Goal: Information Seeking & Learning: Compare options

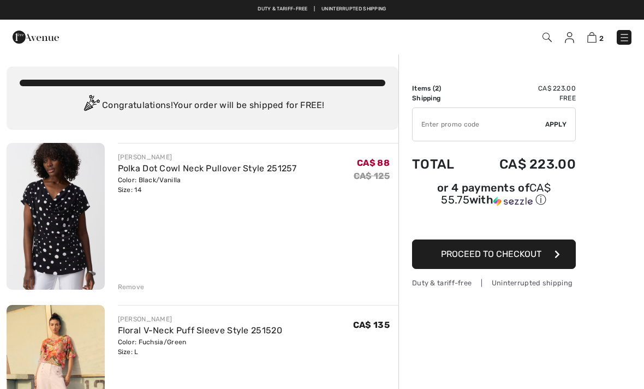
click at [129, 288] on div "Remove" at bounding box center [131, 287] width 27 height 10
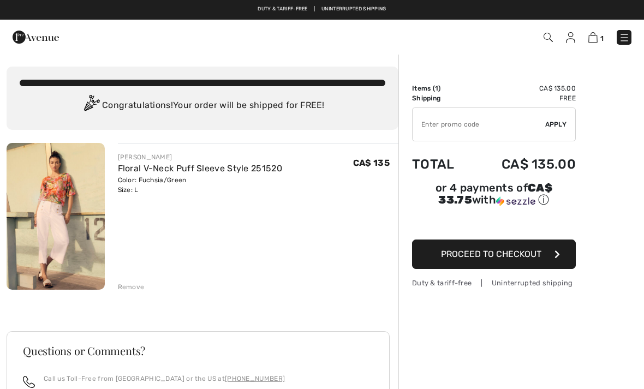
click at [129, 283] on div "Remove" at bounding box center [131, 287] width 27 height 10
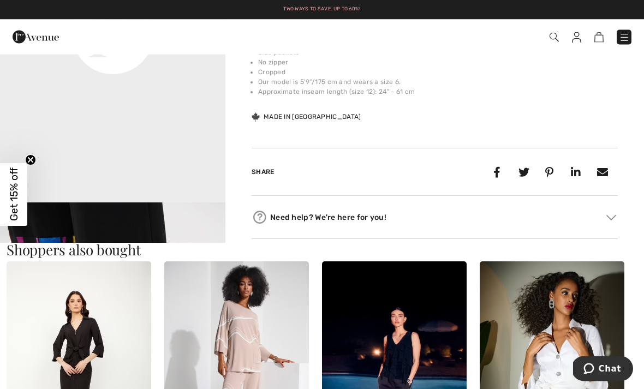
scroll to position [835, 0]
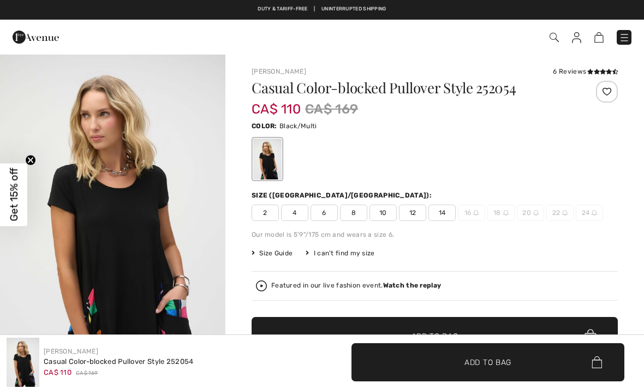
checkbox input "true"
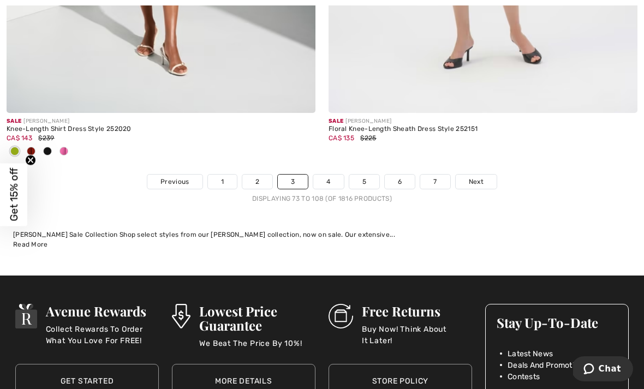
scroll to position [9611, 0]
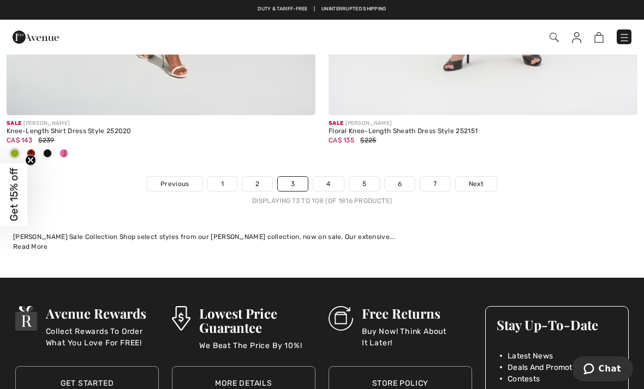
click at [331, 177] on link "4" at bounding box center [328, 184] width 30 height 14
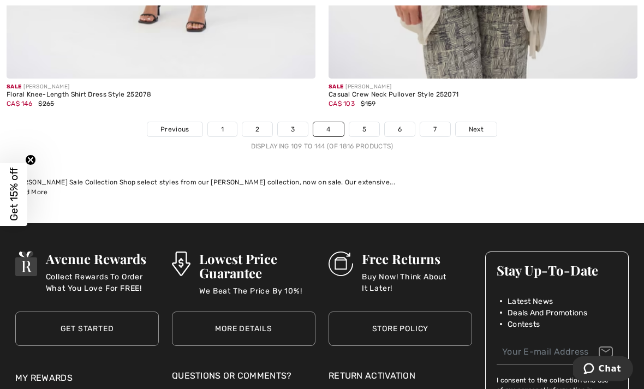
scroll to position [9539, 0]
click at [364, 123] on link "5" at bounding box center [364, 129] width 30 height 14
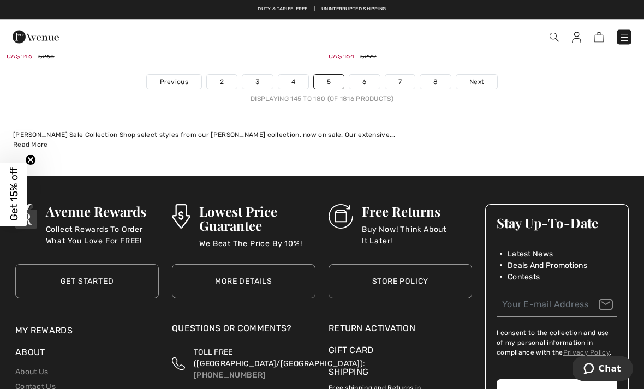
scroll to position [9587, 0]
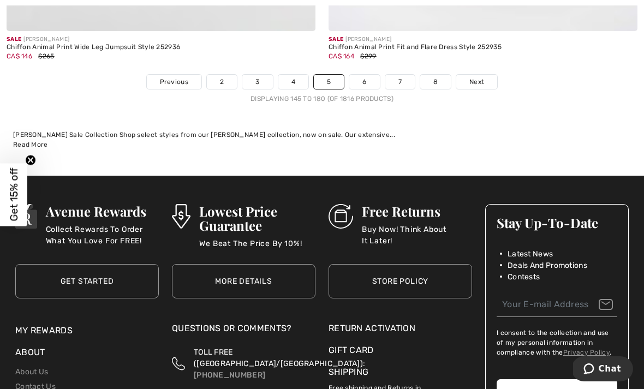
click at [367, 79] on link "6" at bounding box center [364, 82] width 30 height 14
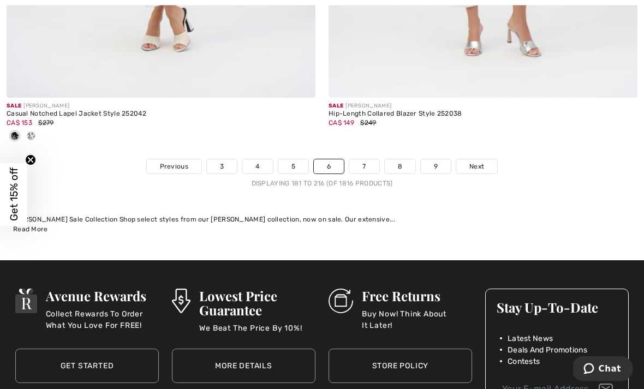
scroll to position [9453, 0]
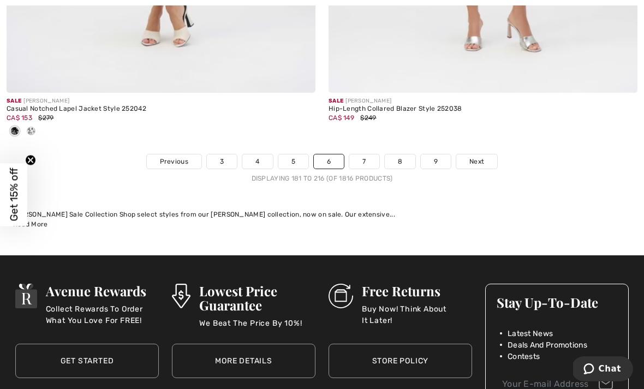
click at [360, 154] on link "7" at bounding box center [363, 161] width 29 height 14
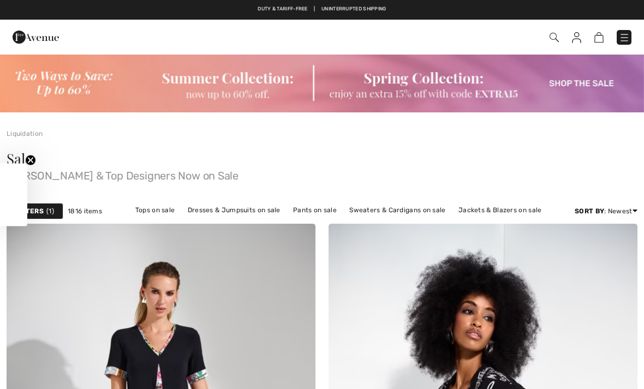
checkbox input "true"
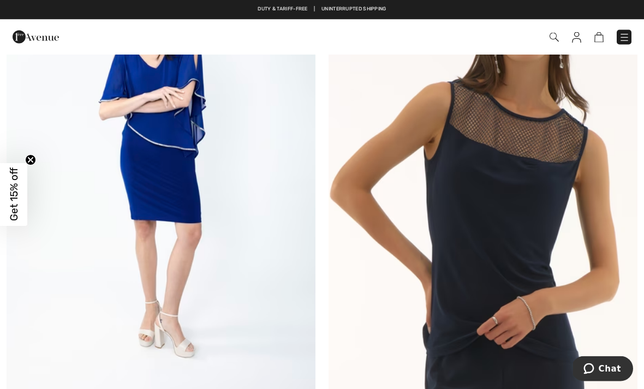
scroll to position [3505, 0]
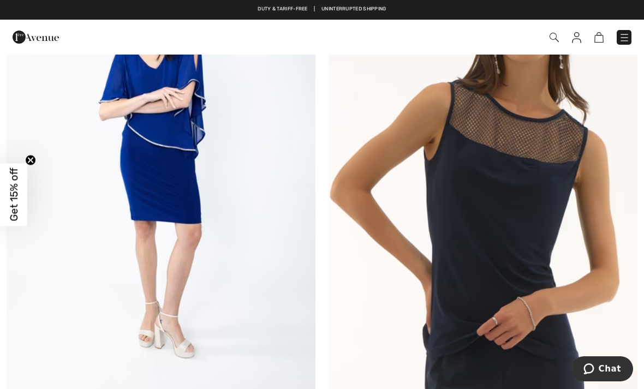
click at [502, 228] on img at bounding box center [483, 162] width 309 height 463
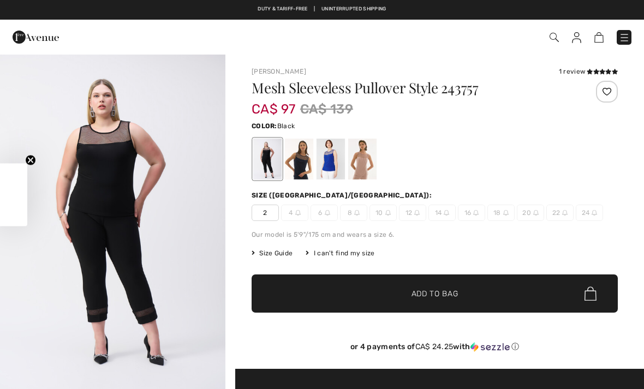
checkbox input "true"
click at [329, 156] on div at bounding box center [331, 159] width 28 height 41
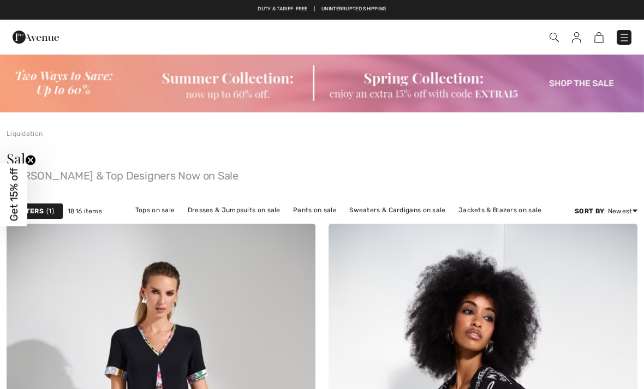
checkbox input "true"
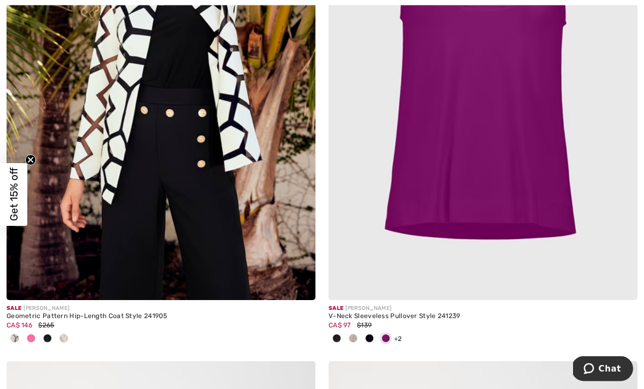
scroll to position [7364, 0]
click at [479, 175] on img at bounding box center [483, 68] width 309 height 463
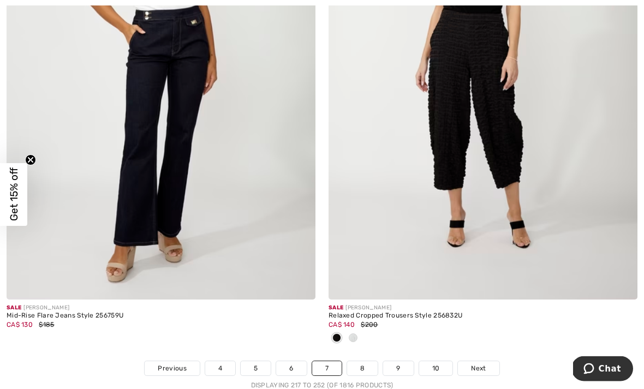
scroll to position [9444, 0]
click at [360, 361] on link "8" at bounding box center [362, 368] width 31 height 14
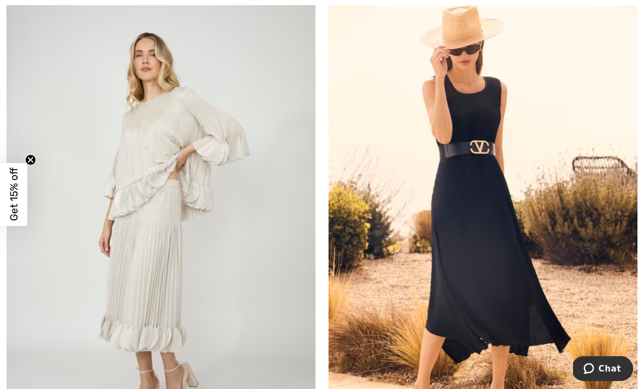
scroll to position [3384, 0]
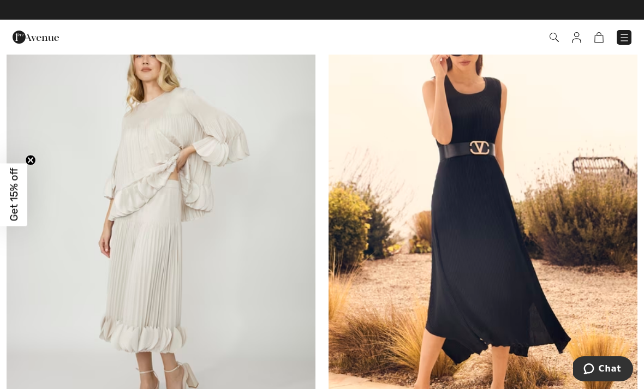
click at [496, 278] on img at bounding box center [483, 228] width 309 height 463
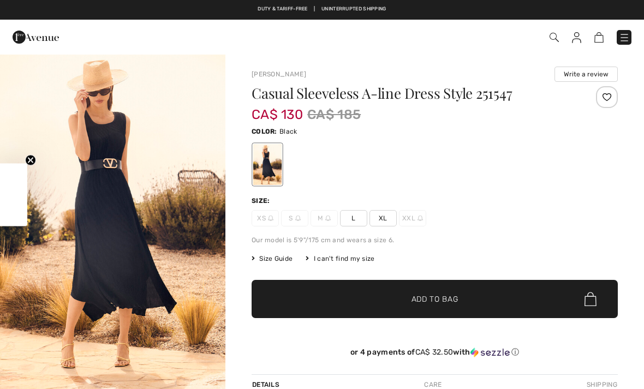
checkbox input "true"
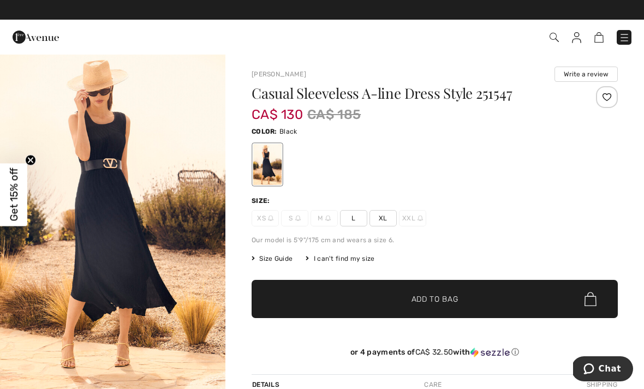
click at [122, 256] on img "1 / 5" at bounding box center [112, 222] width 225 height 338
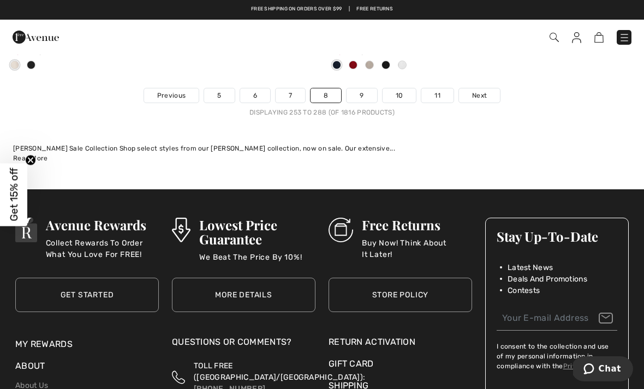
scroll to position [9628, 0]
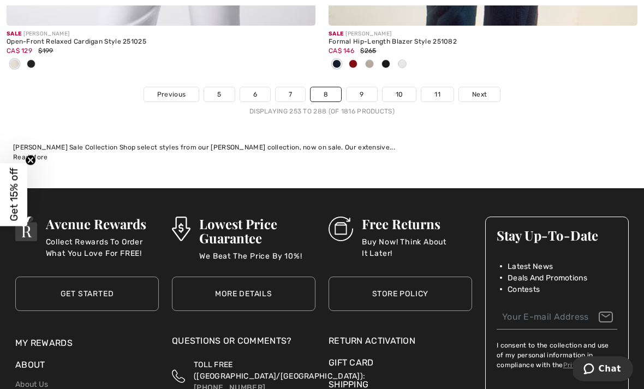
click at [364, 87] on link "9" at bounding box center [362, 94] width 30 height 14
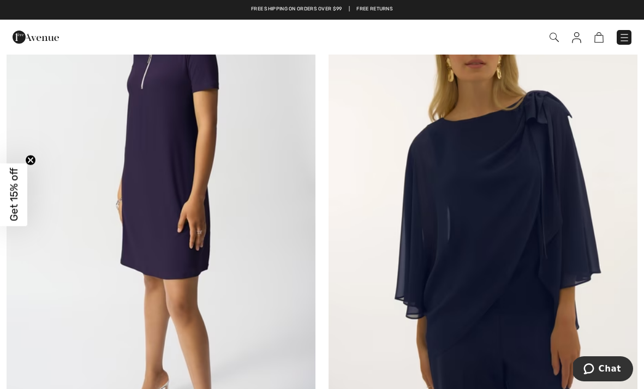
scroll to position [5092, 0]
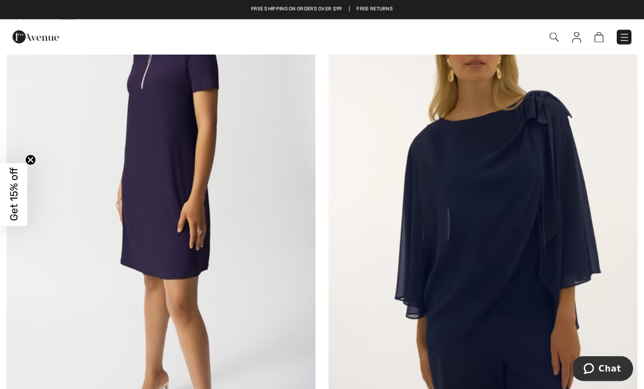
click at [269, 205] on img at bounding box center [161, 184] width 309 height 463
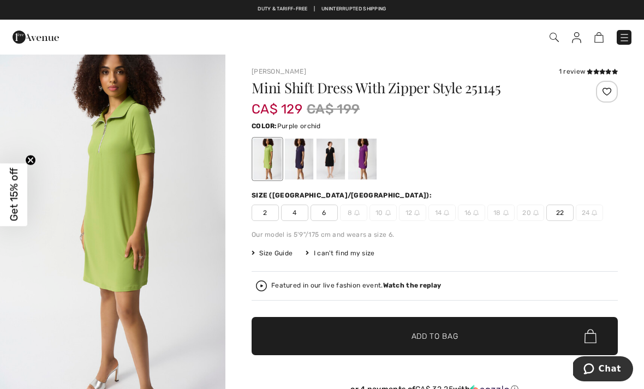
click at [365, 154] on div at bounding box center [362, 159] width 28 height 41
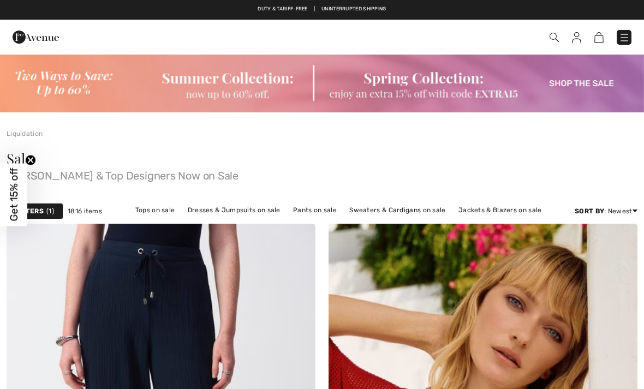
checkbox input "true"
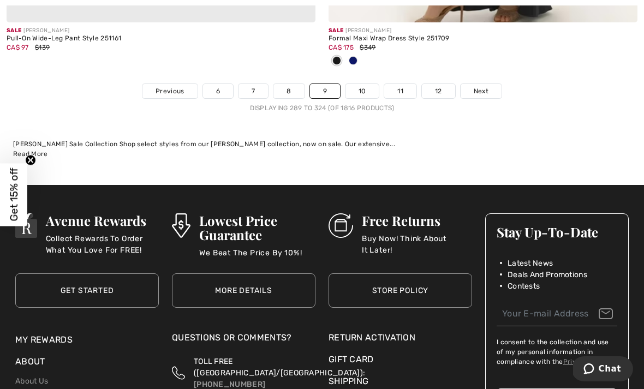
scroll to position [9815, 0]
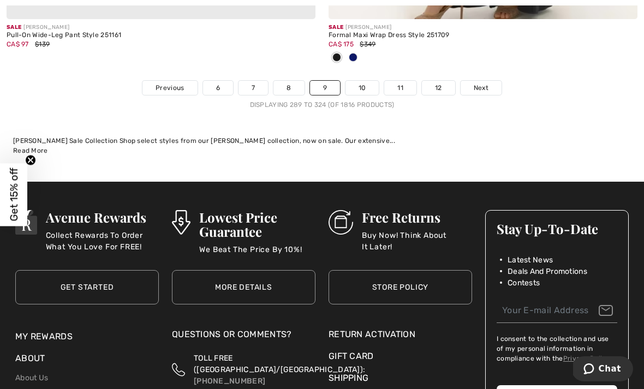
click at [363, 81] on link "10" at bounding box center [363, 88] width 34 height 14
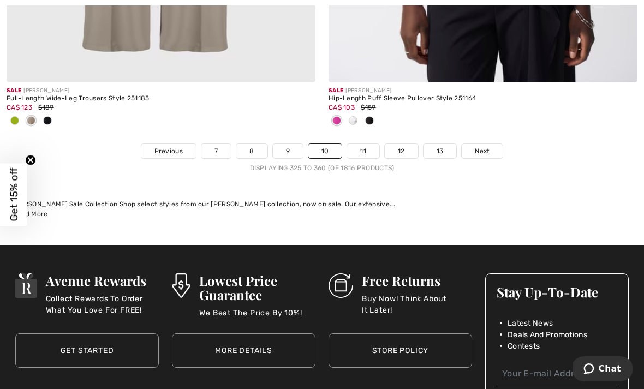
scroll to position [9746, 0]
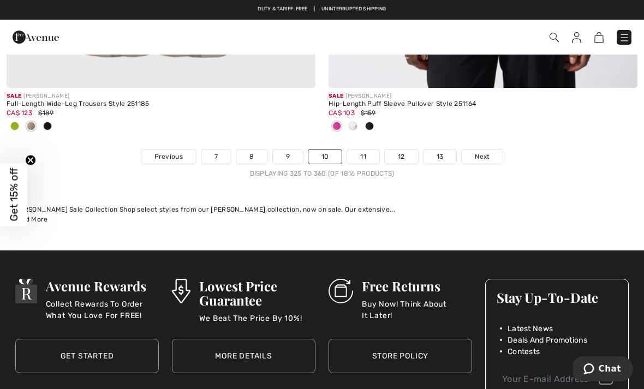
click at [361, 150] on link "11" at bounding box center [363, 157] width 32 height 14
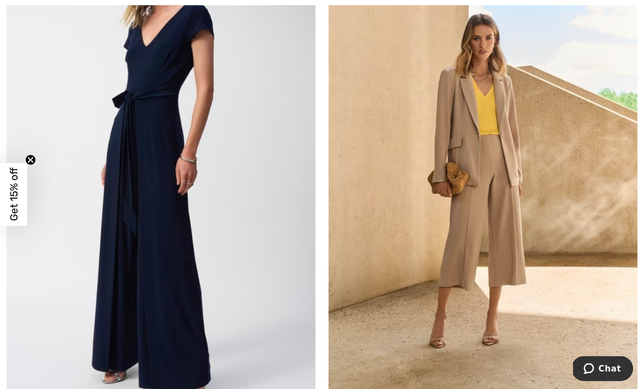
scroll to position [283, 0]
click at [150, 139] on img at bounding box center [161, 171] width 309 height 463
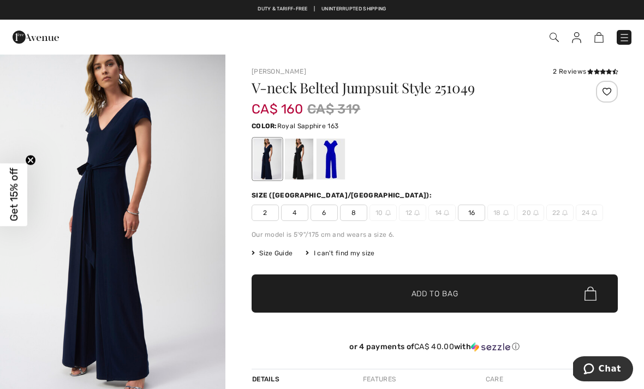
click at [331, 155] on div at bounding box center [331, 159] width 28 height 41
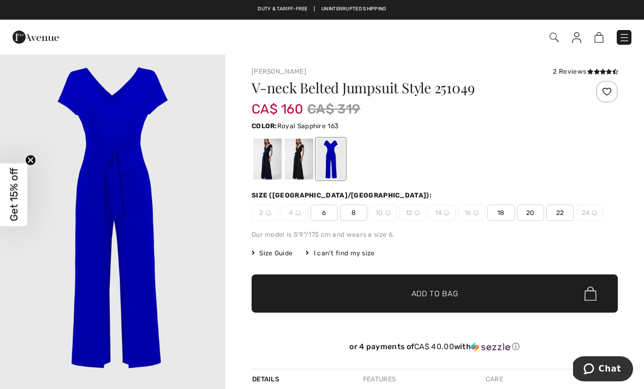
click at [296, 157] on div at bounding box center [299, 159] width 28 height 41
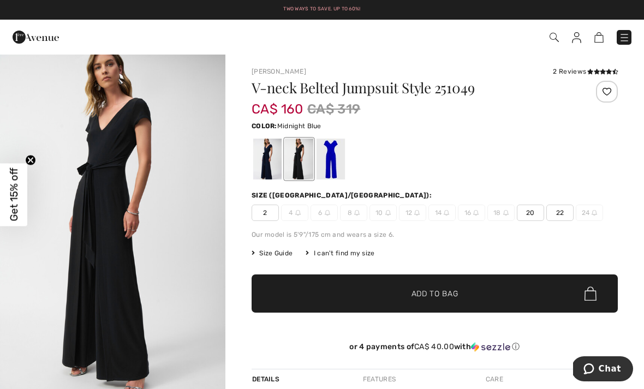
click at [261, 163] on div at bounding box center [267, 159] width 28 height 41
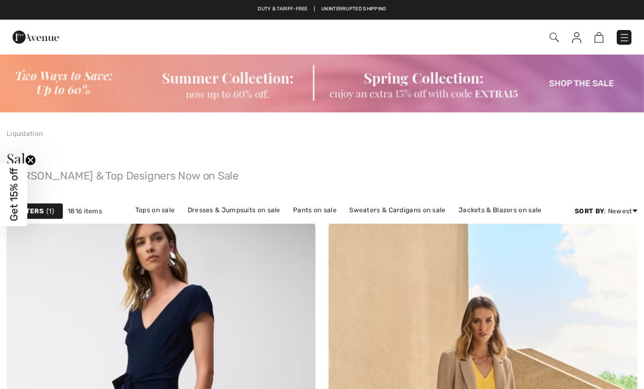
checkbox input "true"
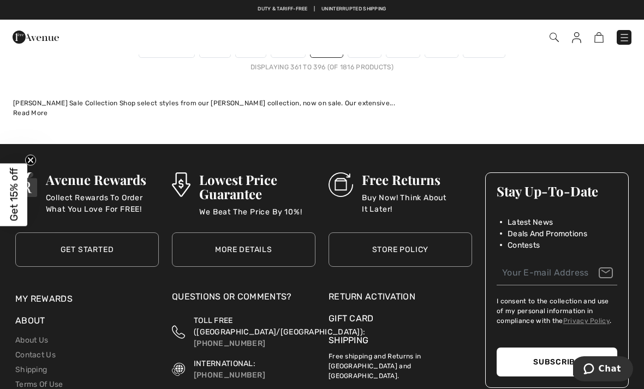
scroll to position [9617, 0]
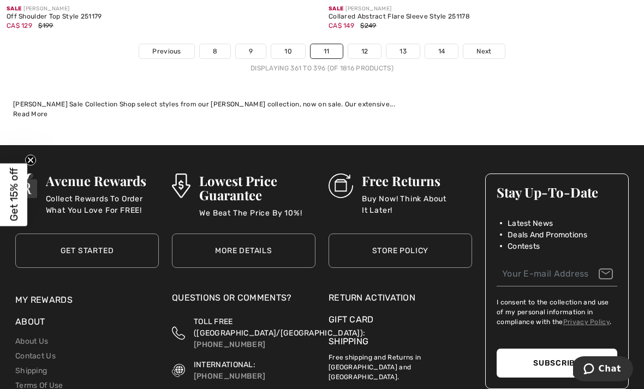
click at [365, 44] on link "12" at bounding box center [364, 51] width 33 height 14
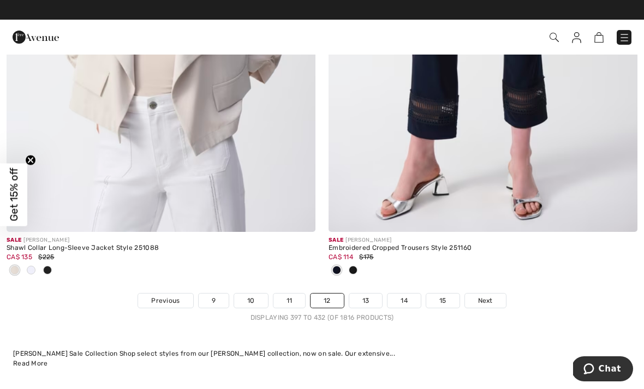
scroll to position [9414, 0]
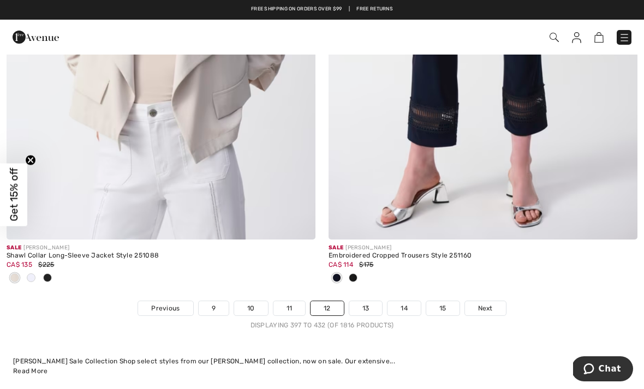
click at [367, 303] on link "13" at bounding box center [365, 308] width 33 height 14
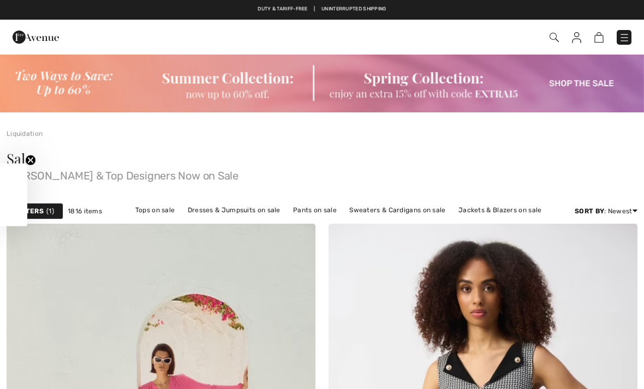
checkbox input "true"
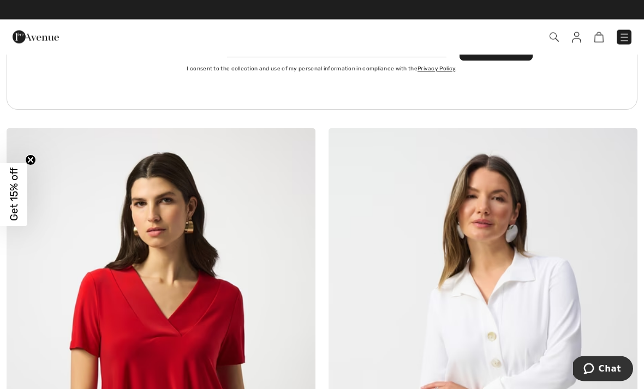
scroll to position [6511, 0]
click at [623, 39] on img at bounding box center [624, 37] width 11 height 11
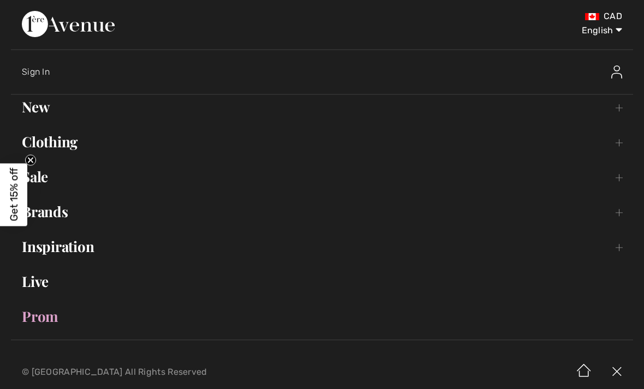
click at [42, 106] on link "New Toggle submenu" at bounding box center [322, 107] width 622 height 24
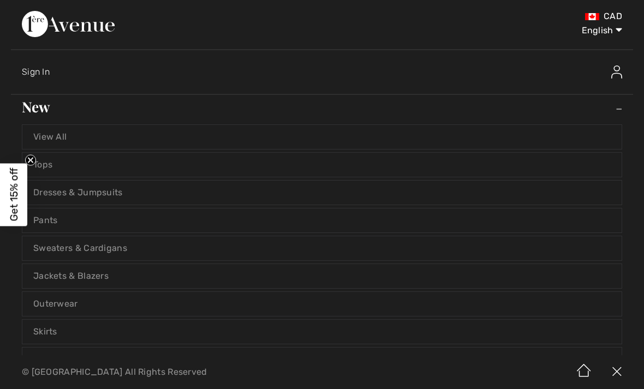
click at [393, 140] on link "View All" at bounding box center [321, 137] width 599 height 24
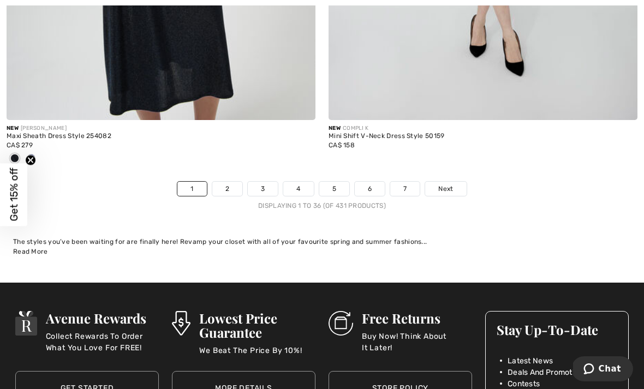
scroll to position [9523, 0]
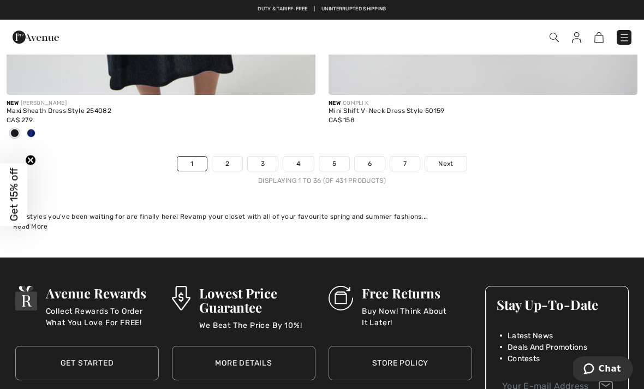
click at [231, 157] on link "2" at bounding box center [227, 164] width 30 height 14
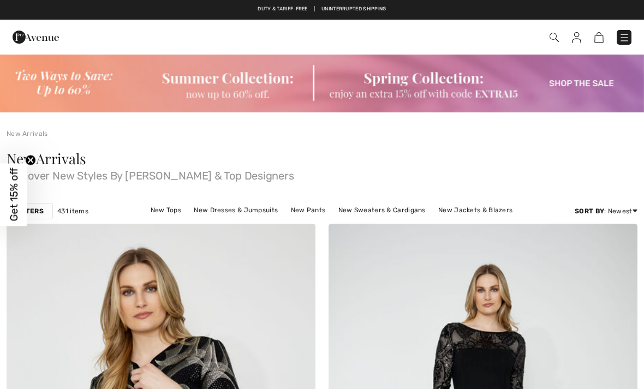
checkbox input "true"
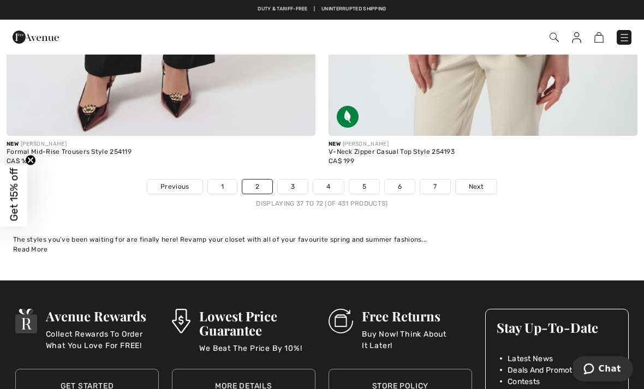
scroll to position [9446, 0]
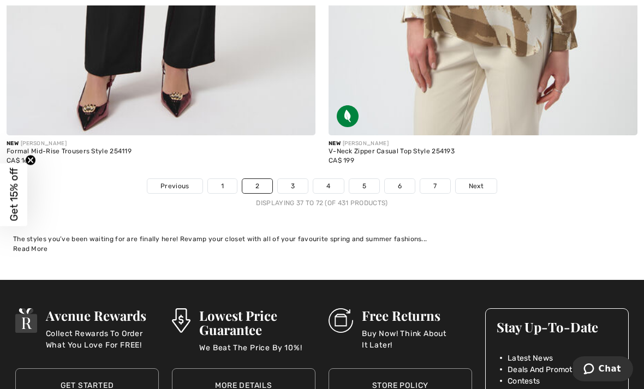
click at [297, 179] on link "3" at bounding box center [293, 186] width 30 height 14
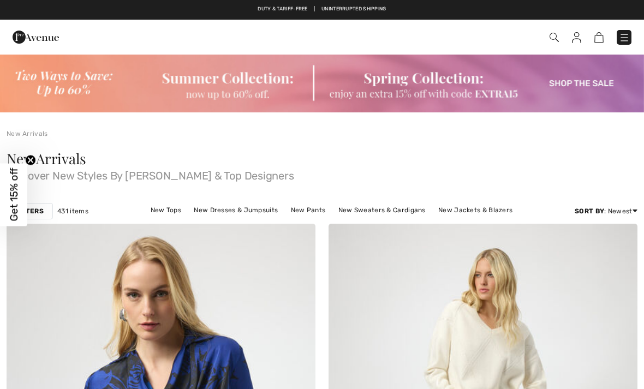
checkbox input "true"
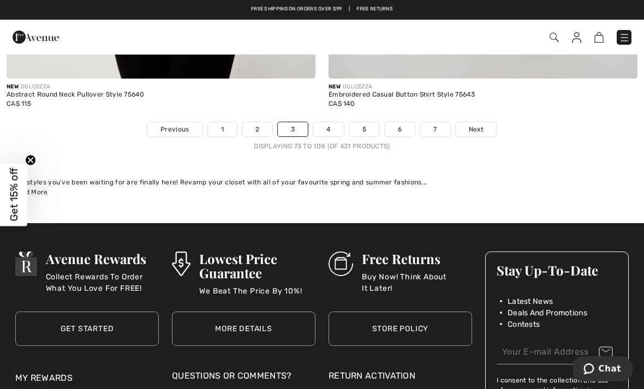
scroll to position [9449, 0]
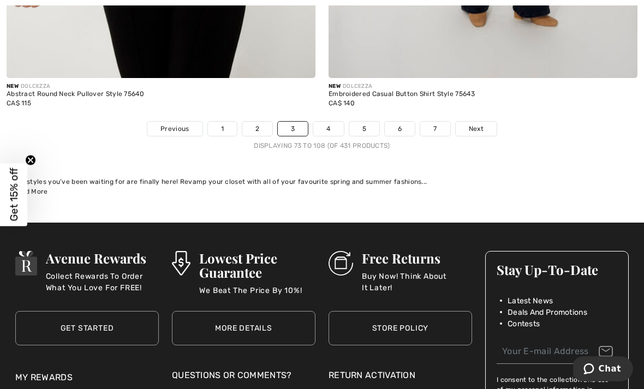
click at [334, 122] on link "4" at bounding box center [328, 129] width 30 height 14
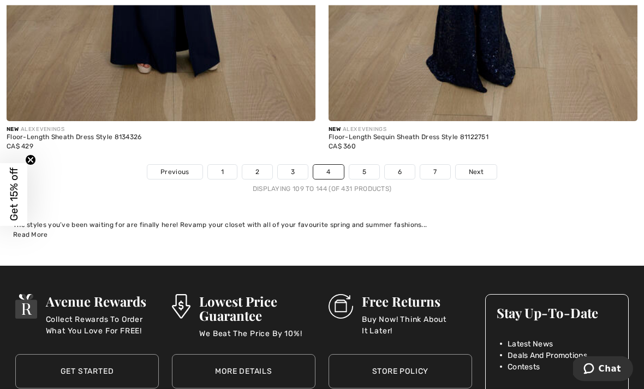
scroll to position [9478, 0]
click at [364, 165] on link "5" at bounding box center [364, 172] width 30 height 14
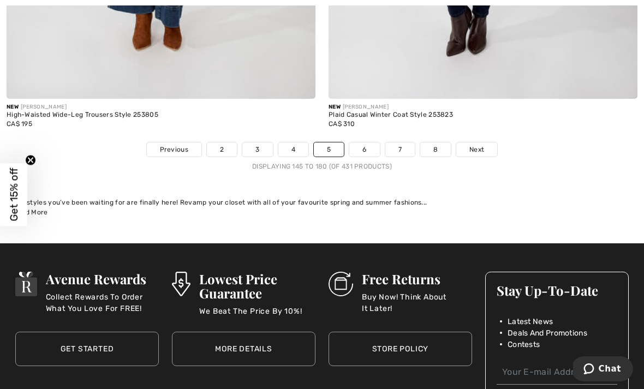
scroll to position [9660, 0]
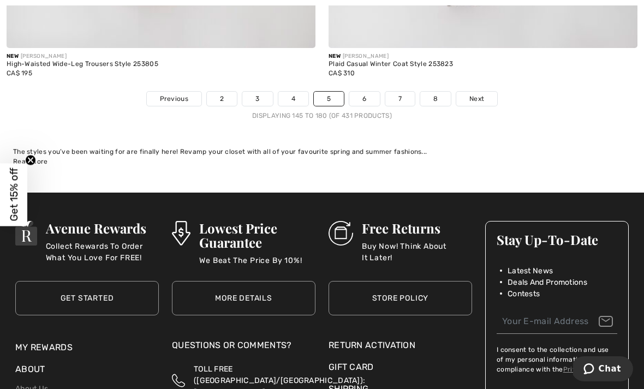
click at [363, 92] on link "6" at bounding box center [364, 99] width 30 height 14
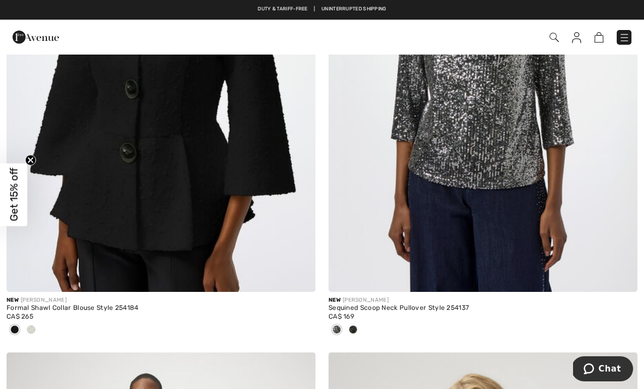
scroll to position [5105, 0]
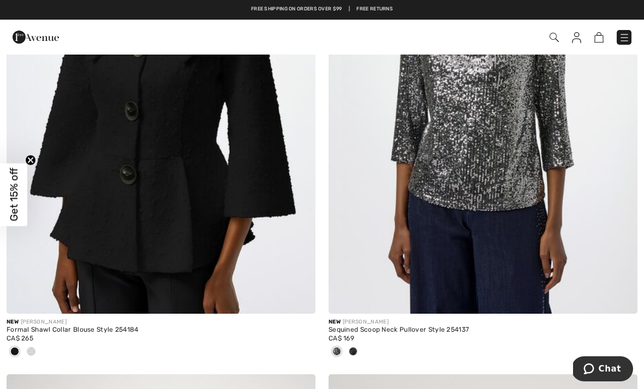
click at [626, 39] on img at bounding box center [624, 37] width 11 height 11
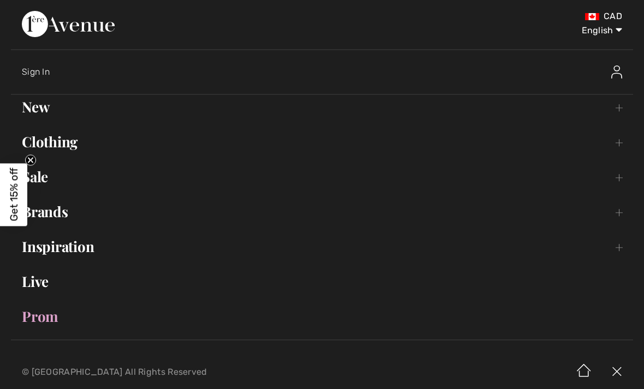
click at [619, 111] on link "New Toggle submenu" at bounding box center [322, 107] width 622 height 24
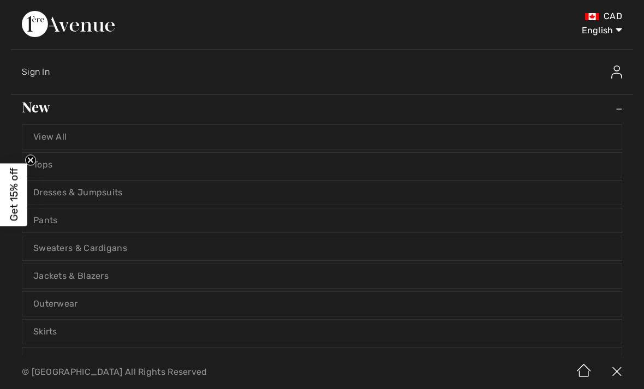
click at [47, 337] on link "Skirts" at bounding box center [321, 332] width 599 height 24
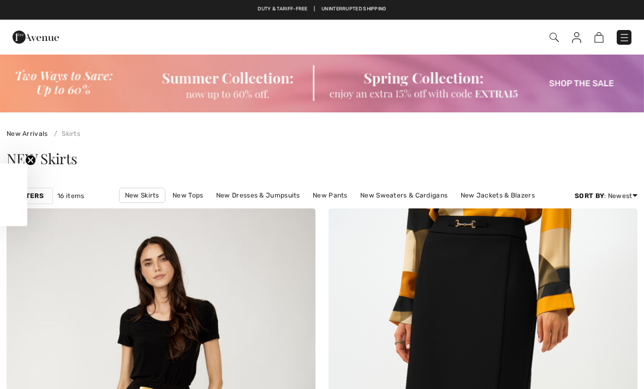
checkbox input "true"
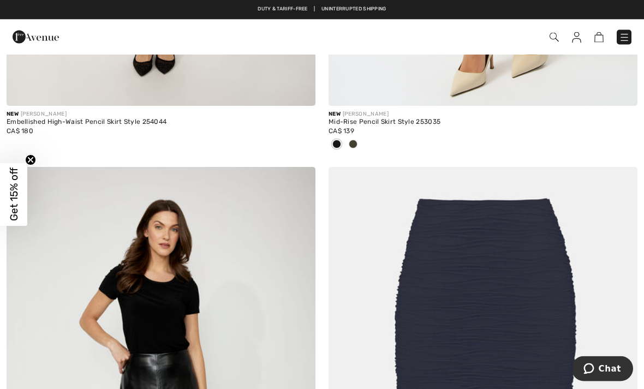
scroll to position [552, 0]
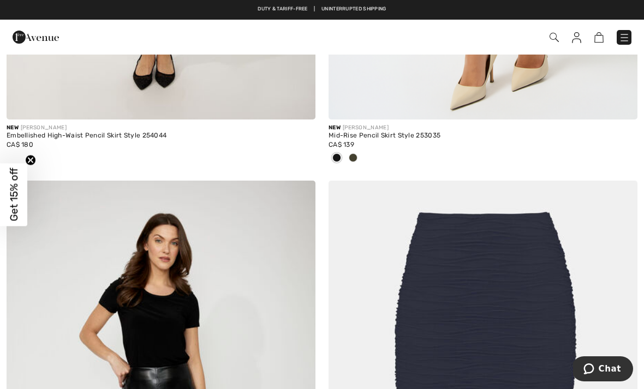
click at [624, 36] on img at bounding box center [624, 37] width 11 height 11
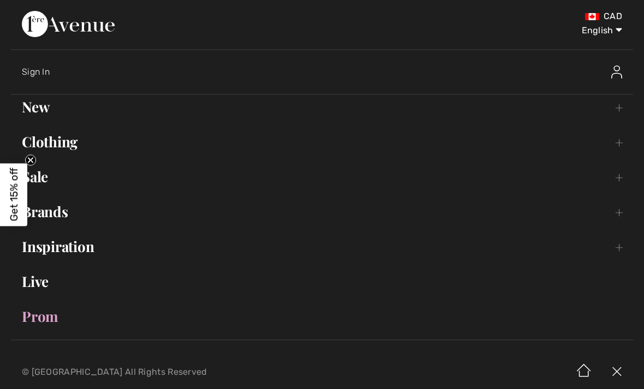
click at [47, 179] on link "Sale Toggle submenu" at bounding box center [322, 177] width 622 height 24
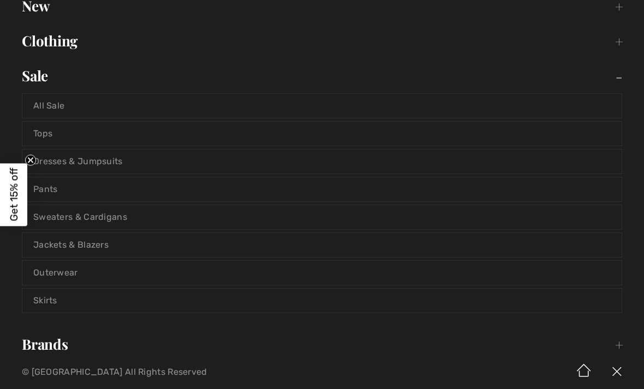
scroll to position [105, 0]
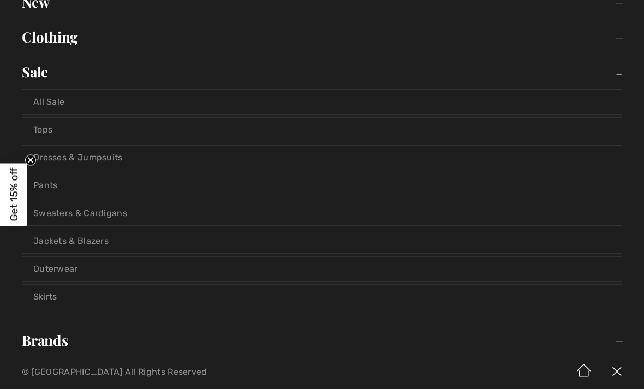
click at [47, 299] on link "Skirts" at bounding box center [321, 297] width 599 height 24
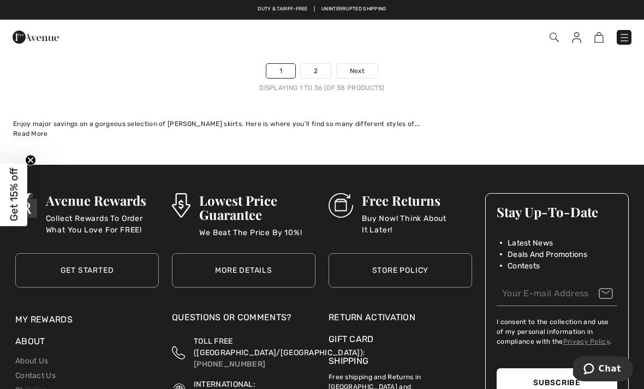
scroll to position [9596, 0]
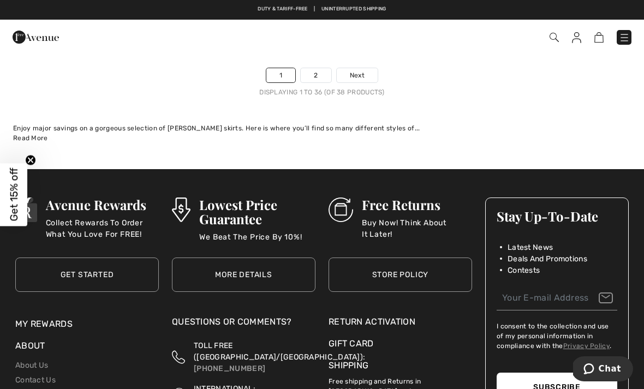
click at [316, 68] on link "2" at bounding box center [316, 75] width 30 height 14
